Goal: Find specific page/section

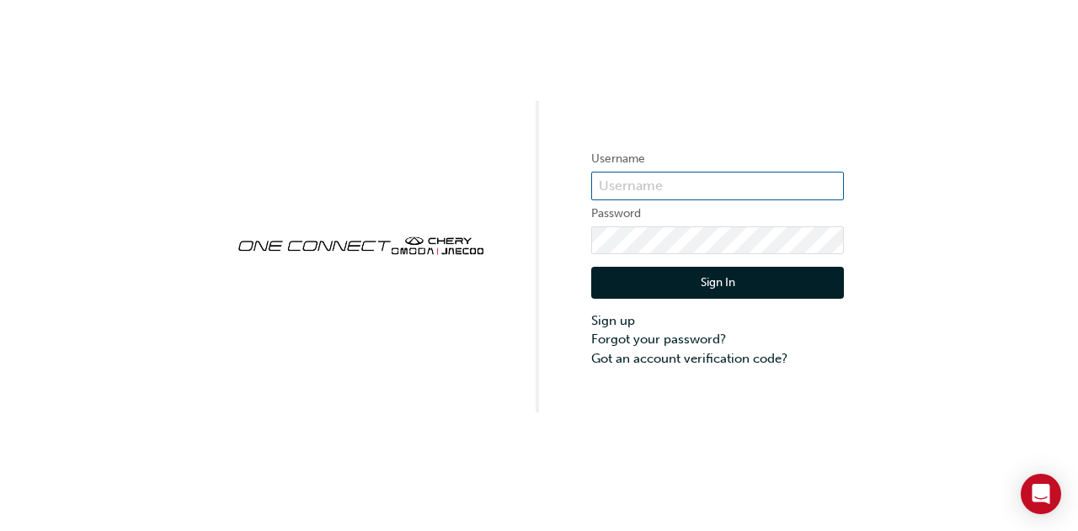
type input "CHAU0636"
click at [717, 194] on input "CHAU0636" at bounding box center [717, 186] width 253 height 29
drag, startPoint x: 1025, startPoint y: 88, endPoint x: 953, endPoint y: 120, distance: 79.1
click at [1025, 88] on div "Username CHAU0636 Password Sign In Sign up Forgot your password? Got an account…" at bounding box center [539, 206] width 1078 height 412
click at [663, 290] on button "Sign In" at bounding box center [717, 283] width 253 height 32
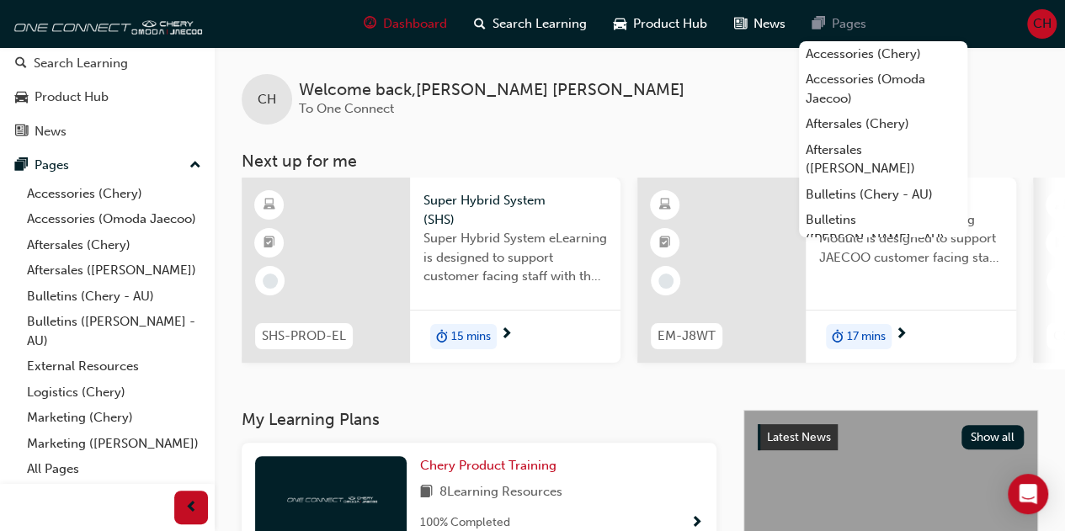
click at [852, 29] on span "Pages" at bounding box center [849, 23] width 35 height 19
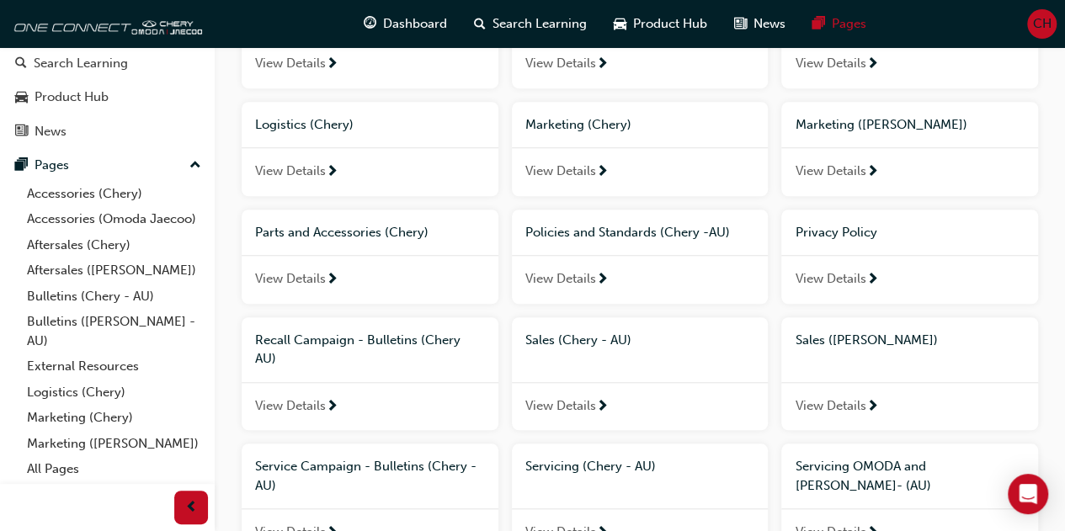
scroll to position [589, 0]
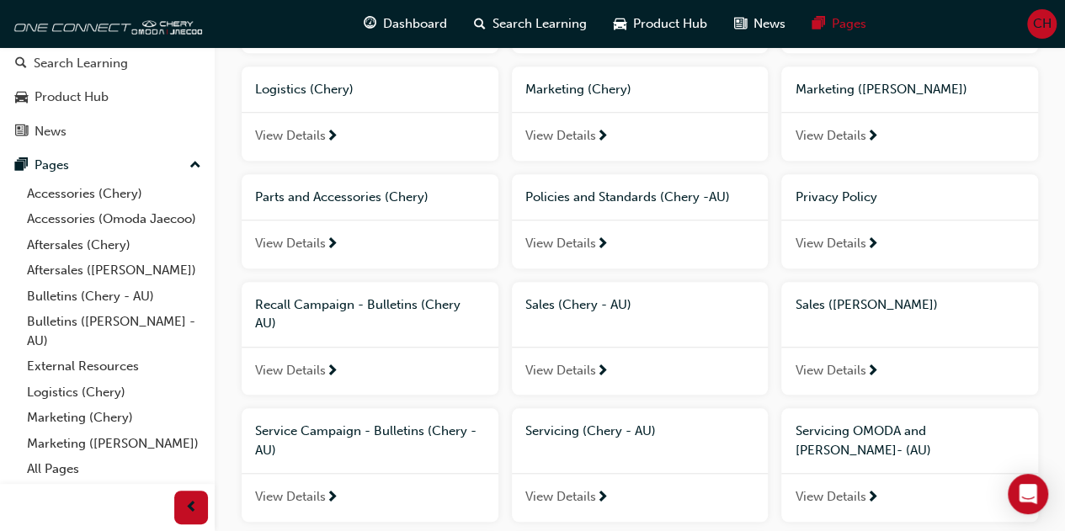
click at [572, 347] on div "View Details" at bounding box center [640, 371] width 257 height 49
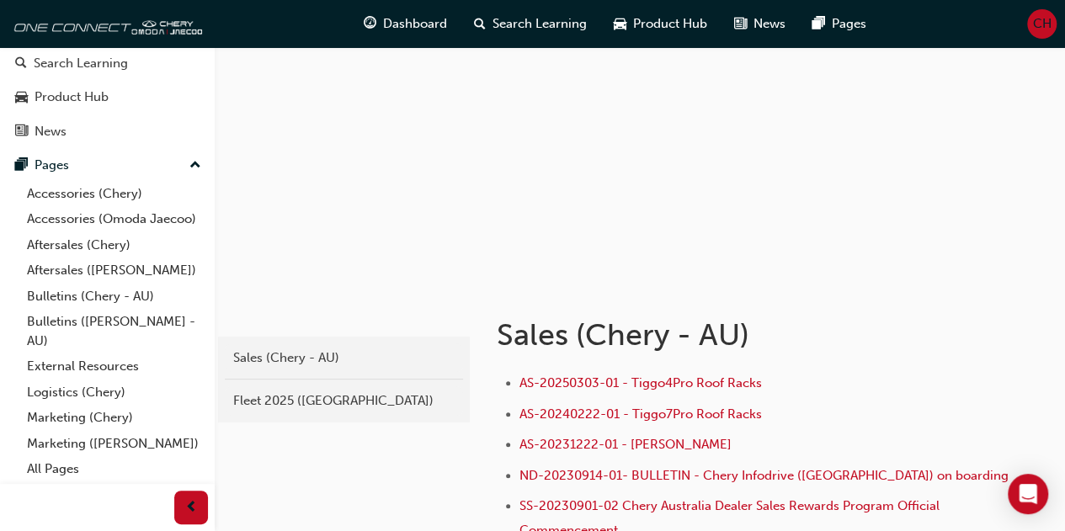
scroll to position [84, 0]
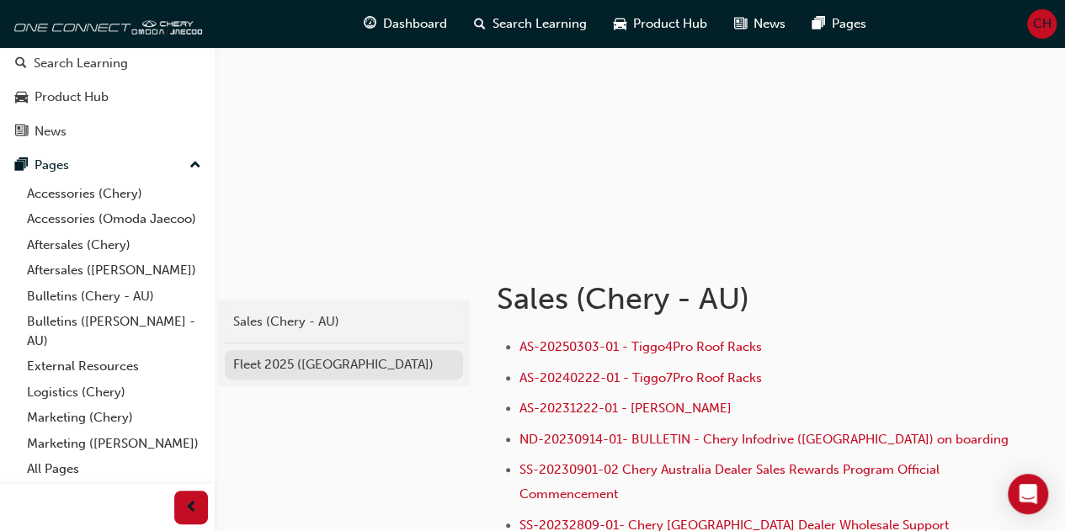
click at [316, 365] on div "Fleet 2025 ([GEOGRAPHIC_DATA])" at bounding box center [343, 364] width 221 height 19
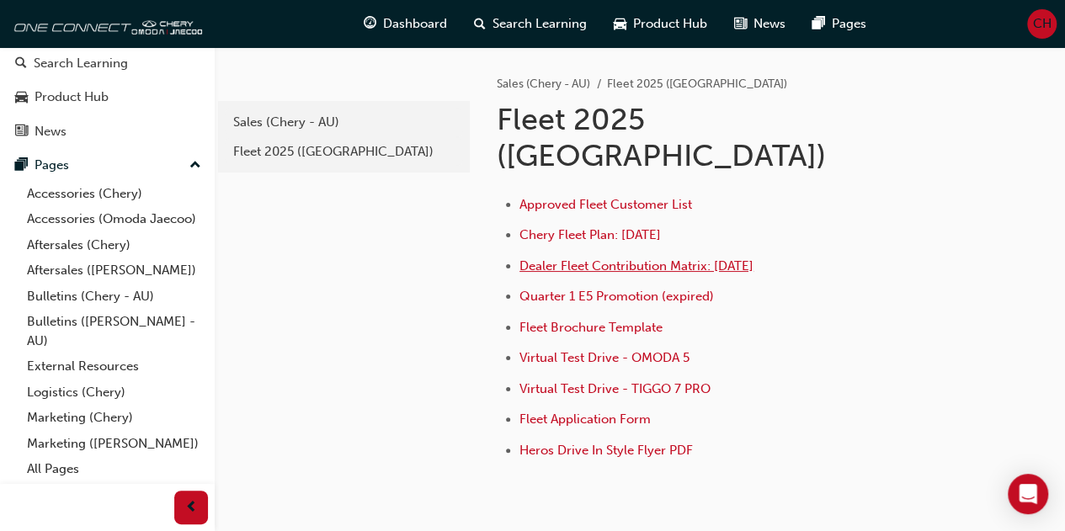
click at [615, 258] on span "Dealer Fleet Contribution Matrix: [DATE]" at bounding box center [636, 265] width 234 height 15
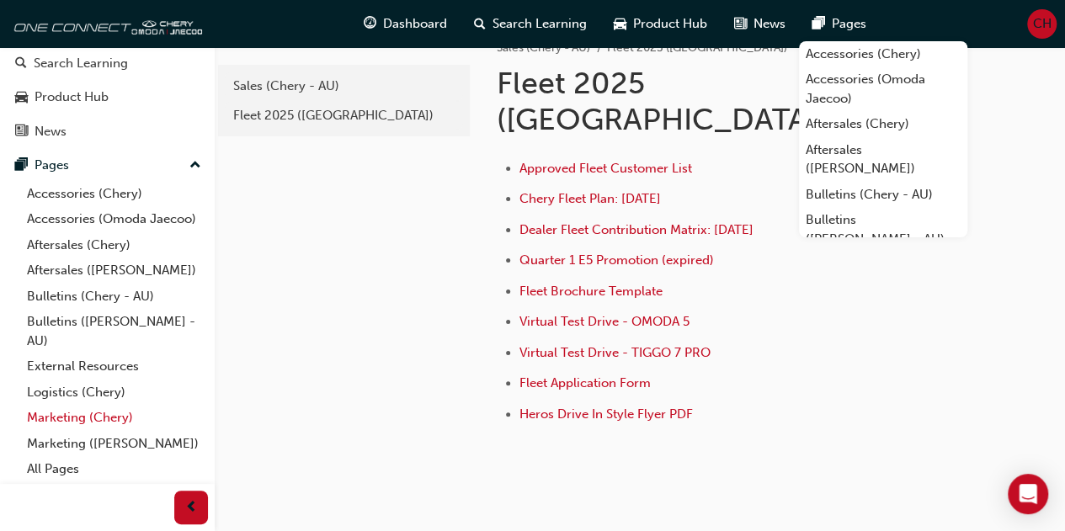
scroll to position [56, 0]
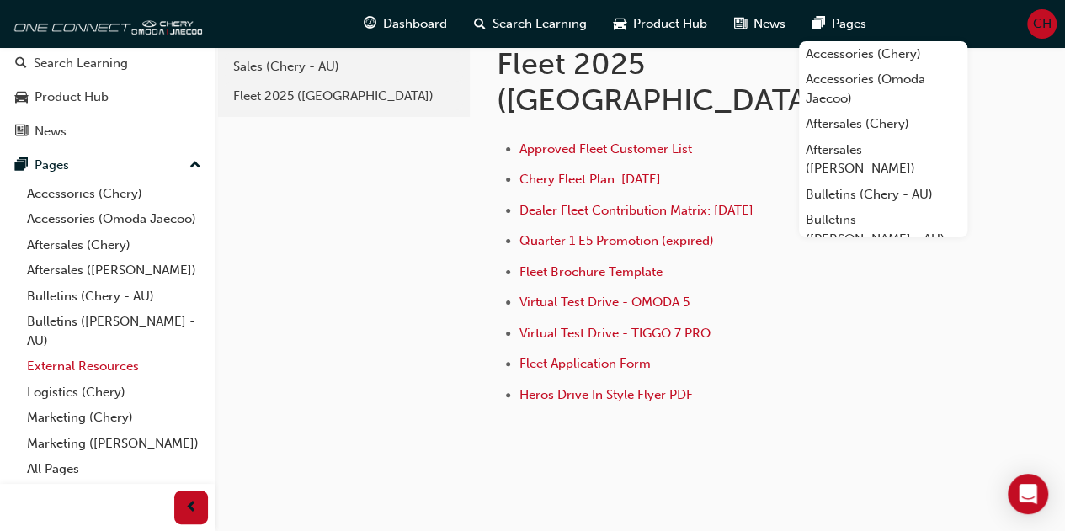
click at [72, 366] on link "External Resources" at bounding box center [114, 367] width 188 height 26
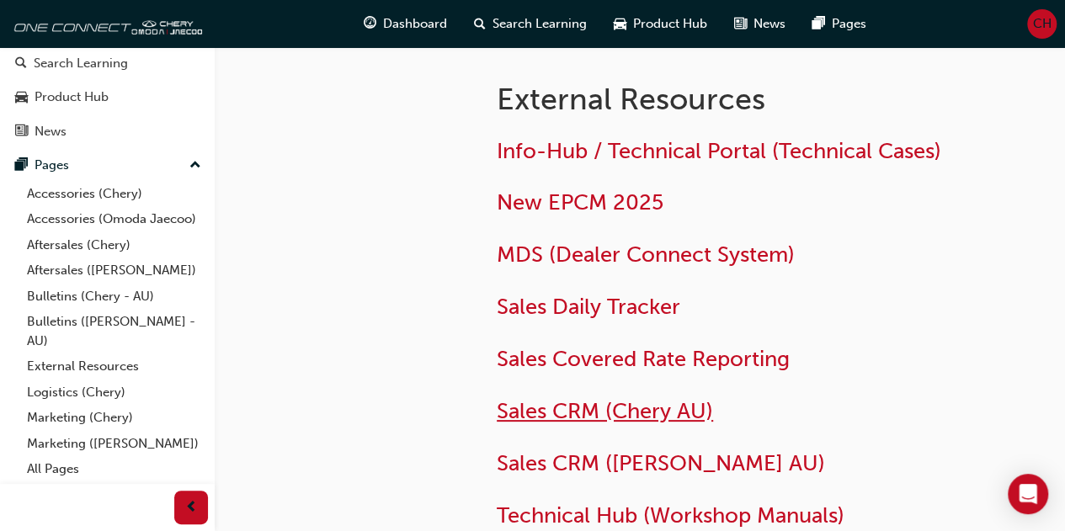
drag, startPoint x: 673, startPoint y: 427, endPoint x: 669, endPoint y: 418, distance: 9.9
